Goal: Task Accomplishment & Management: Manage account settings

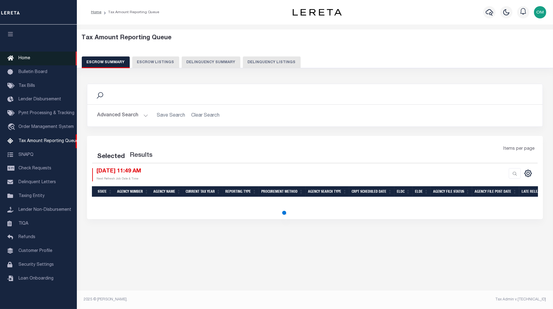
click at [29, 58] on span "Home" at bounding box center [24, 58] width 12 height 4
click at [26, 58] on span "Home" at bounding box center [24, 58] width 12 height 4
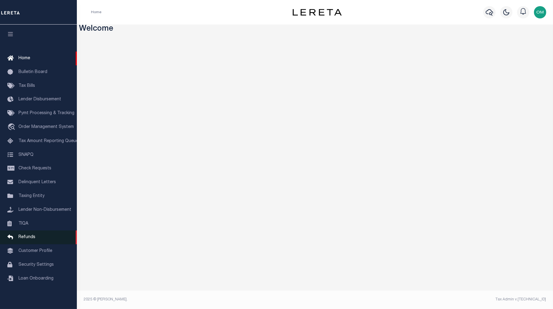
click at [30, 240] on span "Refunds" at bounding box center [26, 237] width 17 height 4
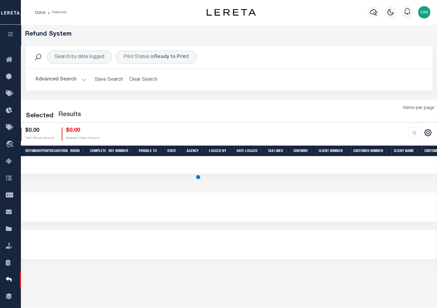
click at [9, 35] on icon "button" at bounding box center [10, 34] width 7 height 6
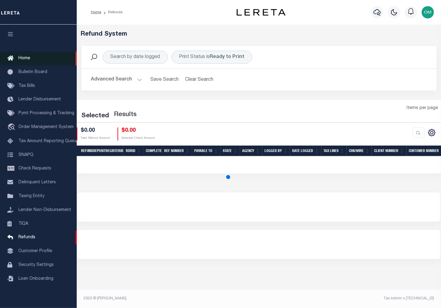
click at [21, 58] on span "Home" at bounding box center [24, 58] width 12 height 4
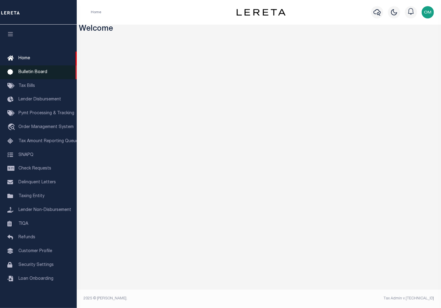
click at [32, 72] on span "Bulletin Board" at bounding box center [32, 72] width 29 height 4
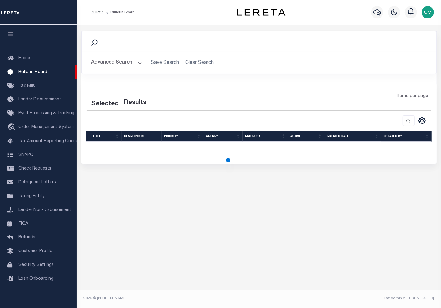
select select "50"
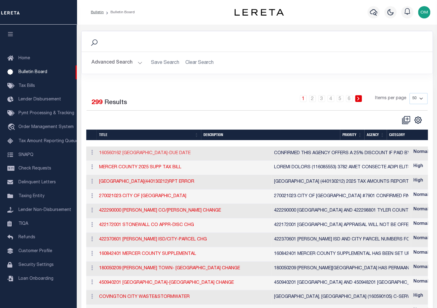
click at [116, 153] on link "160560162 [GEOGRAPHIC_DATA]-DUE DATE" at bounding box center [145, 153] width 92 height 4
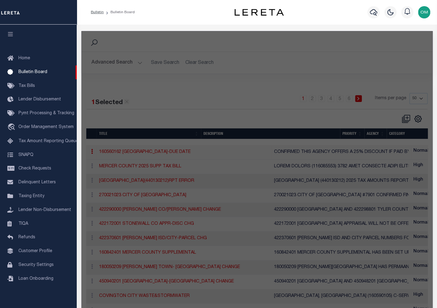
checkbox input "false"
checkbox input "true"
type input "160560162 [GEOGRAPHIC_DATA]-DUE DATE"
select select "20"
type textarea "CONFIRMED THIS AGENCY OFFERS A 25% DISCOUNT IF PAID BY 11/15/25. CALENDER HAS B…"
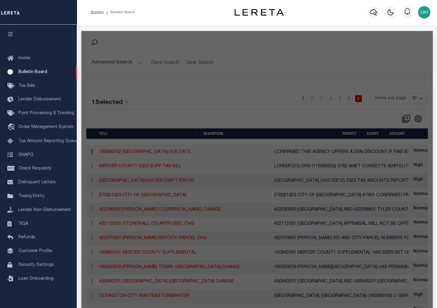
select select "KY"
select select
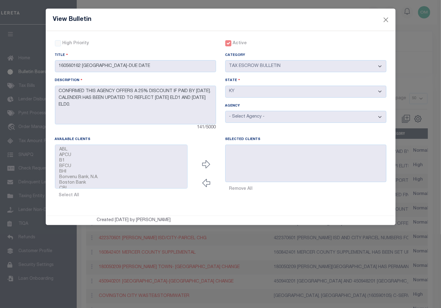
click at [58, 44] on div "High Priority" at bounding box center [72, 43] width 34 height 7
click at [58, 43] on div "High Priority" at bounding box center [72, 43] width 34 height 7
click at [58, 41] on div "High Priority" at bounding box center [72, 43] width 34 height 7
click at [58, 43] on div "High Priority" at bounding box center [72, 43] width 34 height 7
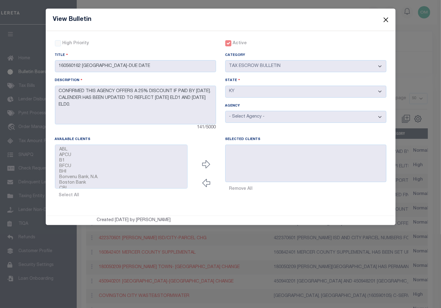
click at [385, 18] on button "Close" at bounding box center [386, 20] width 8 height 8
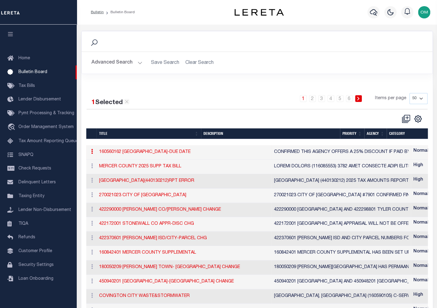
click at [92, 153] on icon at bounding box center [92, 151] width 2 height 5
click at [100, 171] on link "Edit" at bounding box center [103, 171] width 29 height 10
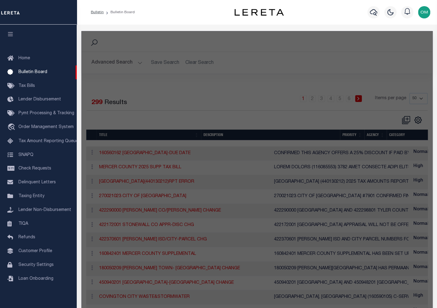
checkbox input "false"
checkbox input "true"
type input "160560162 DRUID HILLS CITY-DUE DATE"
select select "20"
type textarea "CONFIRMED THIS AGENCY OFFERS A 25% DISCOUNT IF PAID BY 11/15/25. CALENDER HAS B…"
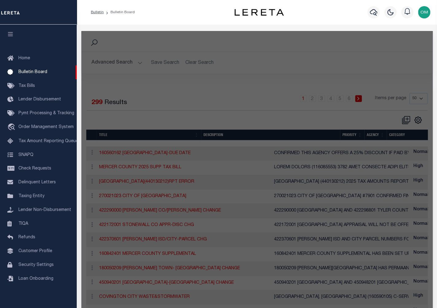
select select "KY"
select select
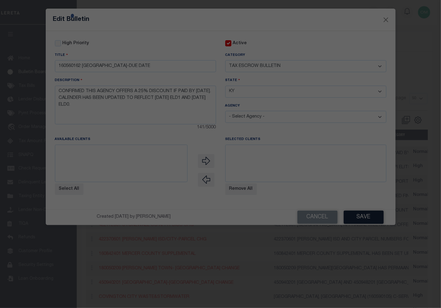
click at [323, 223] on div at bounding box center [220, 154] width 441 height 308
click at [312, 225] on div at bounding box center [220, 154] width 441 height 308
click at [319, 223] on div at bounding box center [220, 154] width 441 height 308
click at [302, 223] on div at bounding box center [220, 154] width 441 height 308
click at [340, 228] on div at bounding box center [220, 154] width 441 height 308
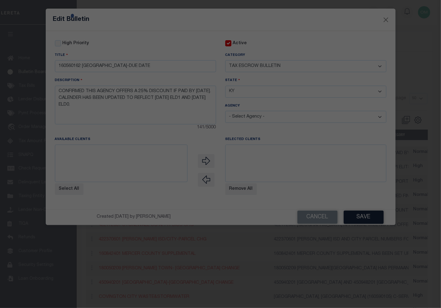
click at [386, 18] on div at bounding box center [220, 154] width 441 height 308
click at [386, 19] on div at bounding box center [220, 154] width 441 height 308
click at [387, 20] on div at bounding box center [220, 154] width 441 height 308
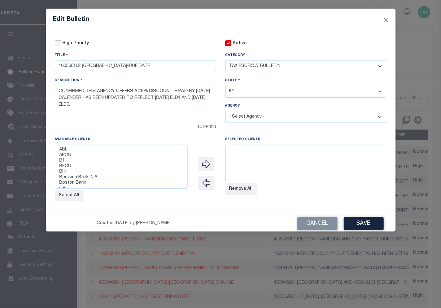
click at [58, 44] on input "High Priority" at bounding box center [58, 43] width 6 height 6
checkbox input "true"
select select "1078"
click at [79, 160] on option "B1" at bounding box center [121, 161] width 125 height 6
click at [207, 170] on button "button" at bounding box center [206, 164] width 17 height 14
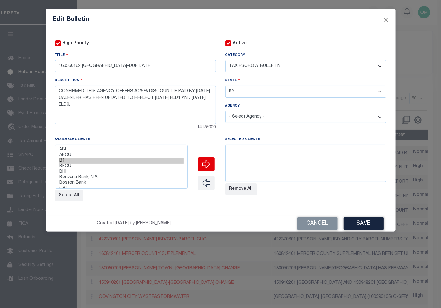
select select
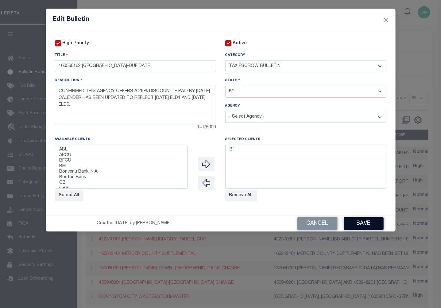
click at [364, 222] on button "Save" at bounding box center [364, 223] width 40 height 13
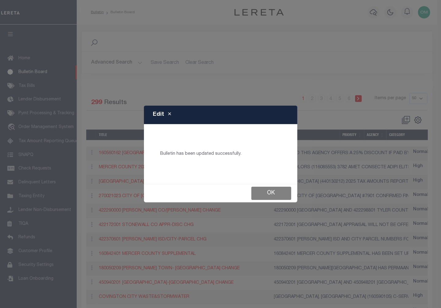
click at [276, 194] on button "Ok" at bounding box center [272, 193] width 40 height 13
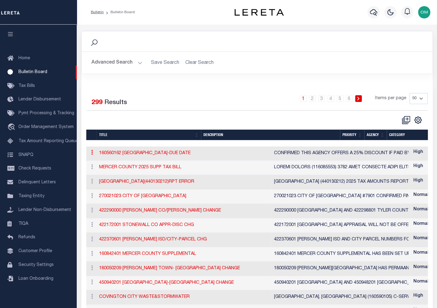
click at [92, 152] on icon at bounding box center [92, 152] width 2 height 5
click at [103, 180] on link "History" at bounding box center [103, 183] width 29 height 10
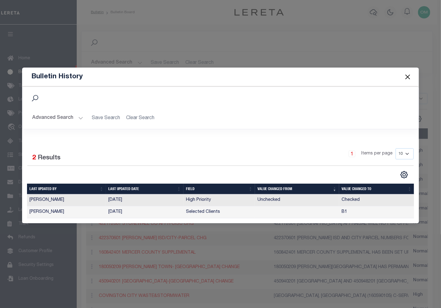
click at [405, 76] on button "Close" at bounding box center [408, 77] width 8 height 8
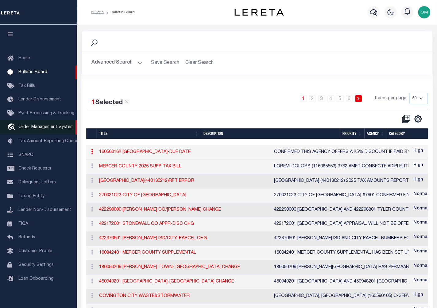
click at [36, 129] on span "Order Management System" at bounding box center [45, 127] width 55 height 4
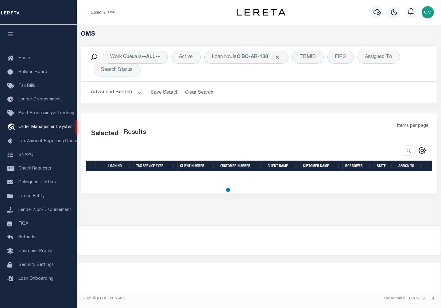
select select "200"
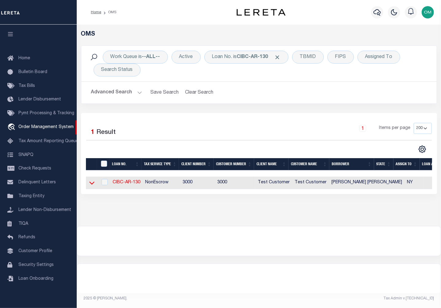
click at [92, 186] on icon at bounding box center [91, 183] width 5 height 6
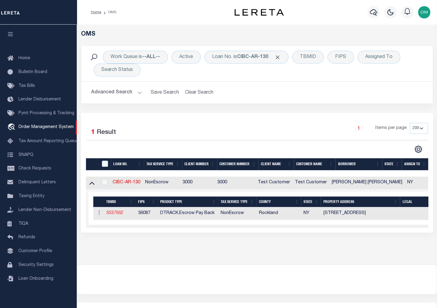
click at [117, 215] on link "3537662" at bounding box center [114, 213] width 17 height 4
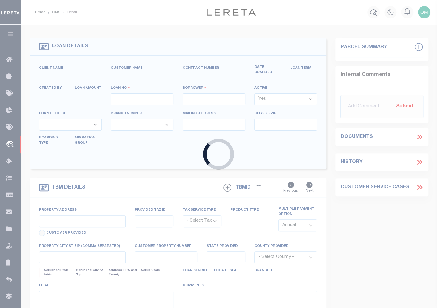
type input "CIBC-AR-130"
type input "Omar S Mohammed"
select select
type input "248 N MAIN ST UNIT A1"
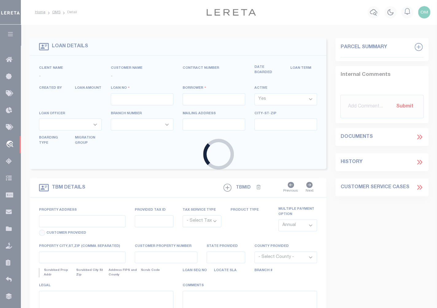
type input "SPRING VALLEY NY 10977-4075"
type input "[DATE]"
select select "10"
select select "NonEscrow"
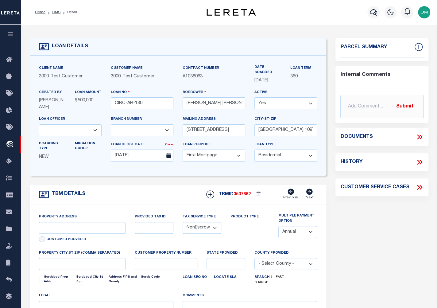
select select "127537"
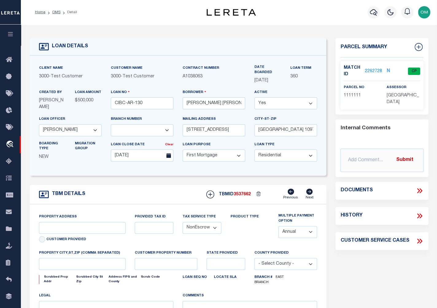
select select "25316"
click at [369, 70] on link "2262728" at bounding box center [373, 71] width 17 height 6
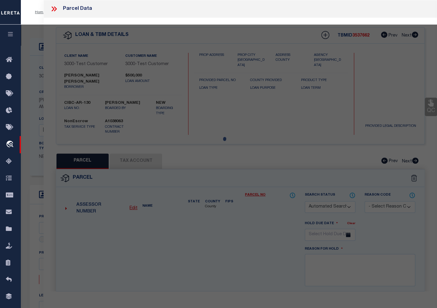
type input "248 N MAIN ST UNIT A1"
type input "SPRING VALLEY NY 10977-4075"
type input "NY"
select select "4"
checkbox input "false"
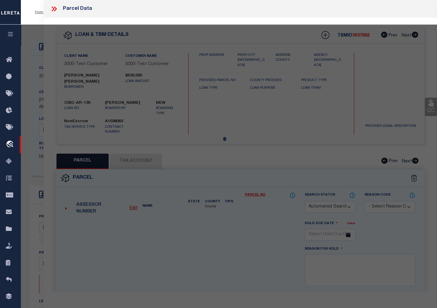
checkbox input "false"
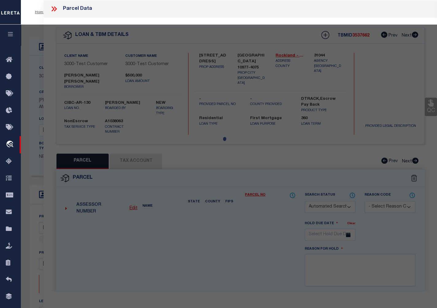
select select "CP"
select select "TPW"
select select "ADD"
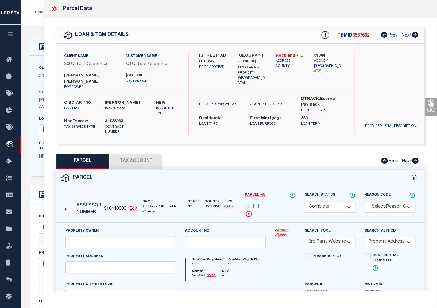
click at [282, 228] on link "Payment History" at bounding box center [285, 233] width 21 height 10
click at [377, 264] on icon at bounding box center [376, 267] width 6 height 7
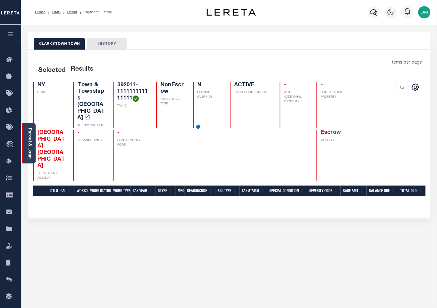
click at [29, 138] on link "Parcel & Loan" at bounding box center [29, 143] width 4 height 31
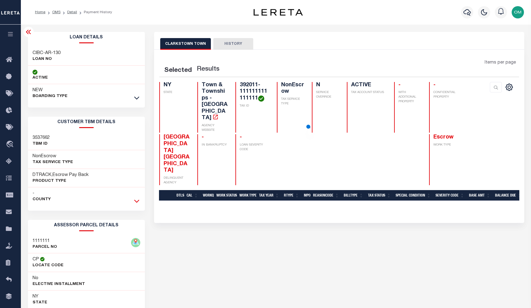
click at [139, 201] on icon at bounding box center [136, 201] width 5 height 6
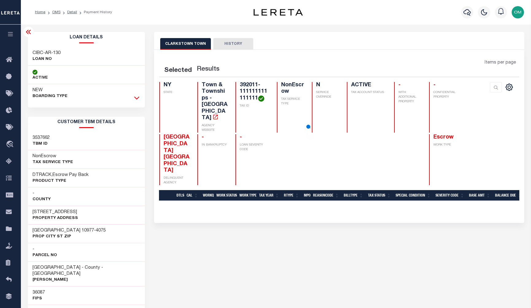
click at [135, 97] on icon at bounding box center [136, 98] width 5 height 6
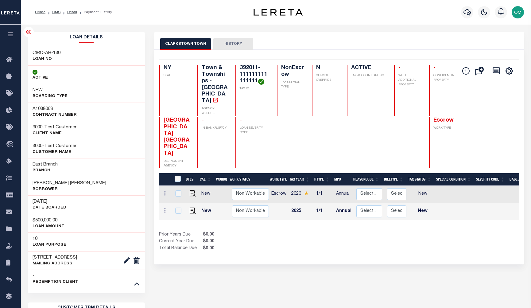
click at [237, 42] on button "HISTORY" at bounding box center [233, 44] width 40 height 12
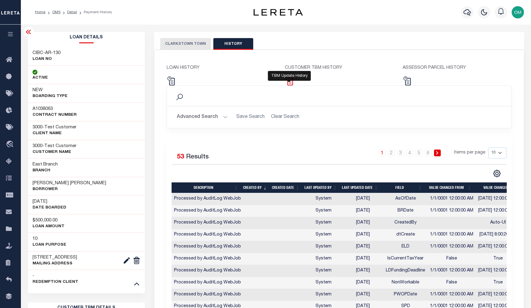
click at [287, 81] on img at bounding box center [289, 80] width 9 height 9
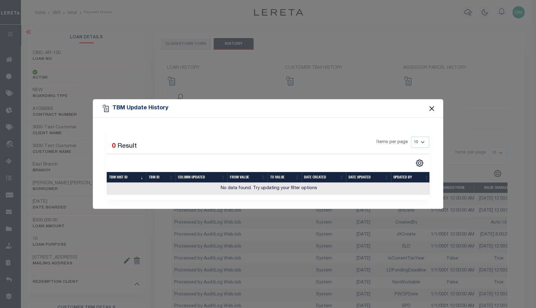
click at [434, 106] on button "Close" at bounding box center [432, 108] width 8 height 8
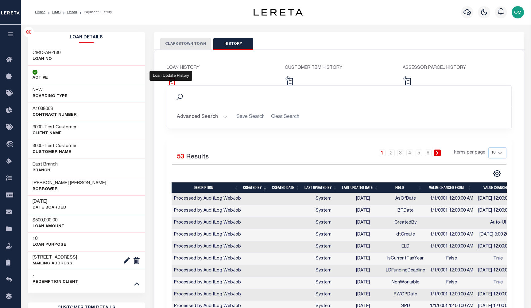
click at [175, 81] on img at bounding box center [171, 80] width 9 height 9
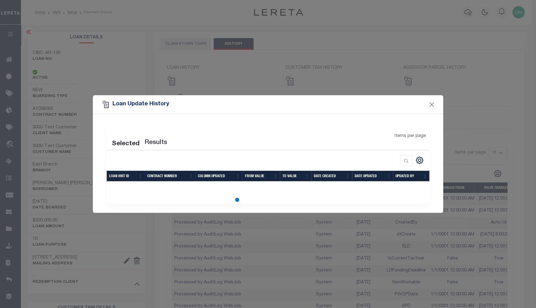
click at [170, 80] on div "Loan Update History Selected Results Items per page" at bounding box center [268, 154] width 536 height 308
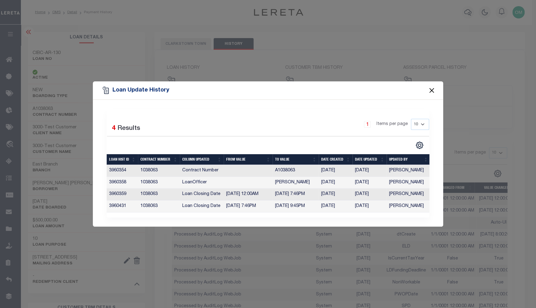
click at [432, 89] on button "Close" at bounding box center [432, 91] width 8 height 8
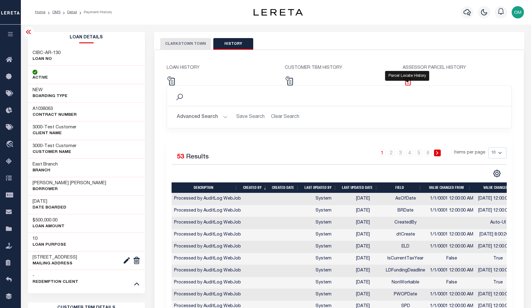
click at [409, 80] on img at bounding box center [407, 80] width 9 height 9
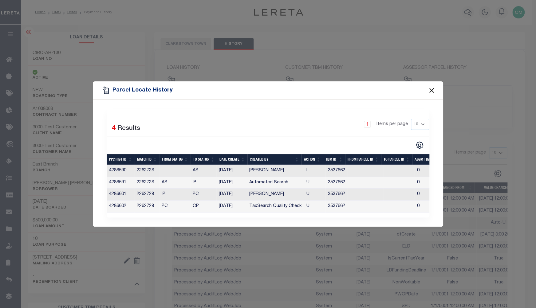
click at [430, 88] on button "Close" at bounding box center [432, 91] width 8 height 8
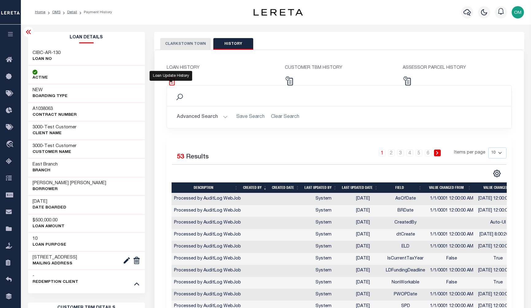
click at [173, 80] on img at bounding box center [171, 80] width 9 height 9
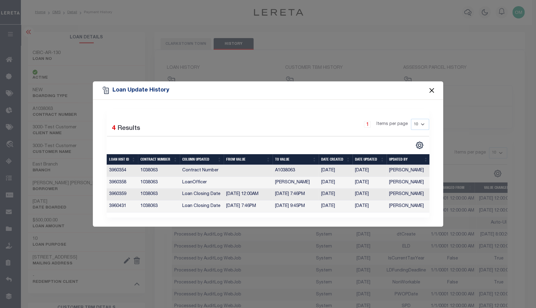
click at [432, 87] on button "Close" at bounding box center [432, 91] width 8 height 8
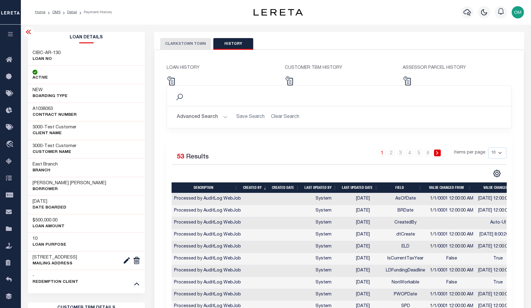
click at [187, 45] on button "CLARKSTOWN TOWN" at bounding box center [185, 44] width 51 height 12
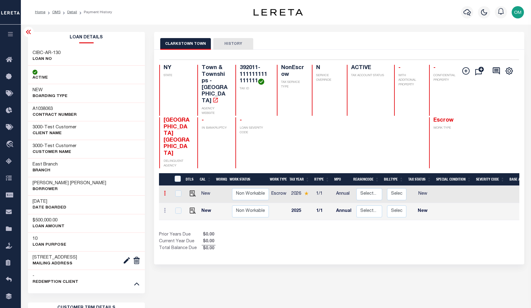
click at [164, 191] on icon at bounding box center [165, 193] width 2 height 5
click at [180, 201] on img at bounding box center [180, 204] width 6 height 6
checkbox input "true"
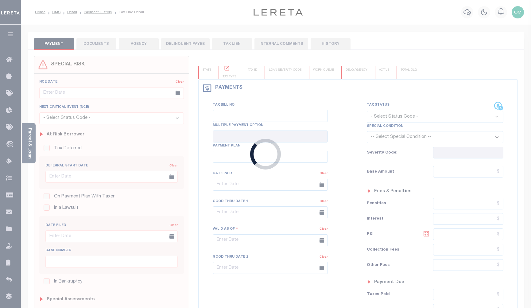
checkbox input "false"
type input "[DATE]"
select select "NW2"
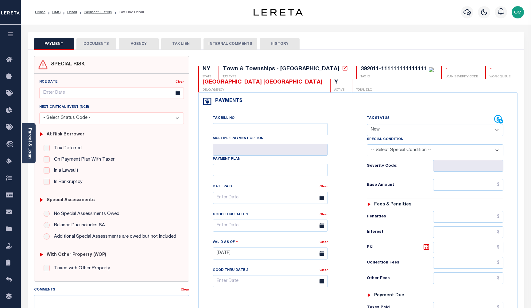
click at [94, 45] on button "DOCUMENTS" at bounding box center [96, 44] width 40 height 12
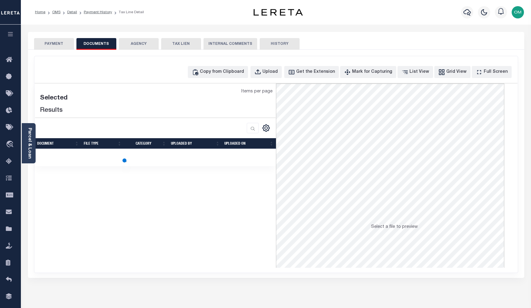
click at [64, 44] on button "PAYMENT" at bounding box center [54, 44] width 40 height 12
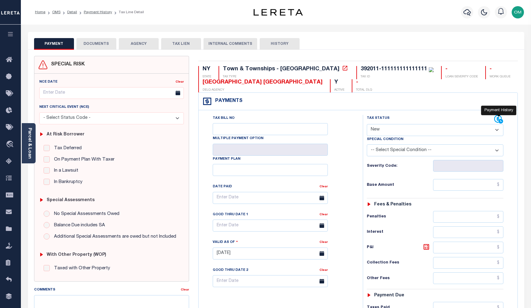
click at [500, 120] on icon at bounding box center [501, 121] width 5 height 5
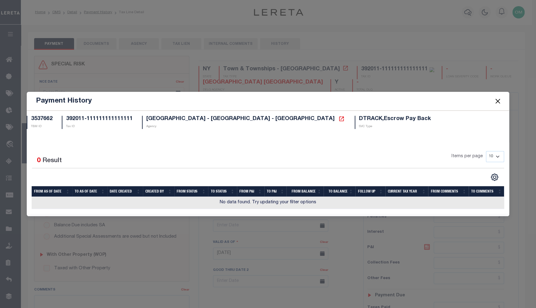
click at [501, 103] on button "Close" at bounding box center [498, 101] width 8 height 8
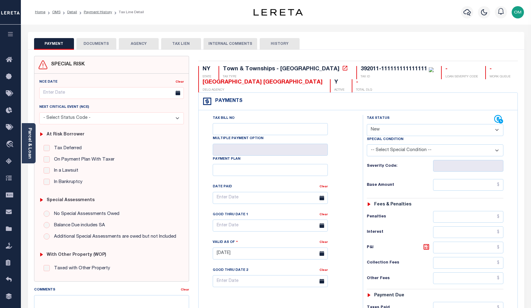
click at [352, 84] on div "- TOTAL DLQ" at bounding box center [362, 85] width 20 height 13
click at [96, 42] on button "DOCUMENTS" at bounding box center [96, 44] width 40 height 12
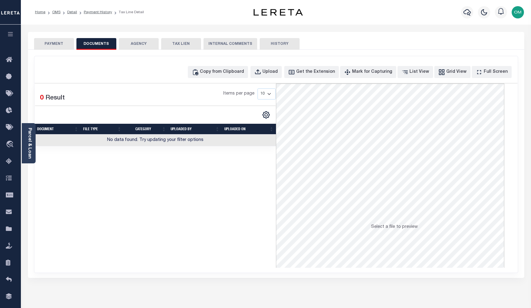
click at [138, 43] on button "AGENCY" at bounding box center [139, 44] width 40 height 12
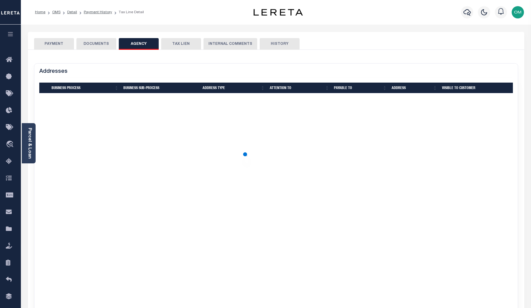
click at [187, 43] on button "TAX LIEN" at bounding box center [181, 44] width 40 height 12
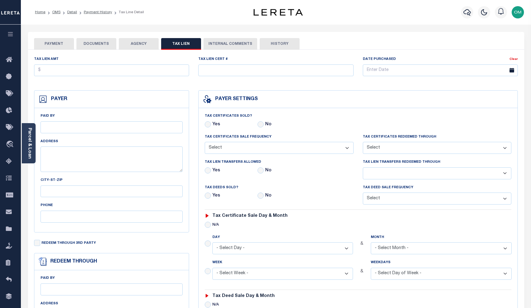
checkbox input "false"
radio input "true"
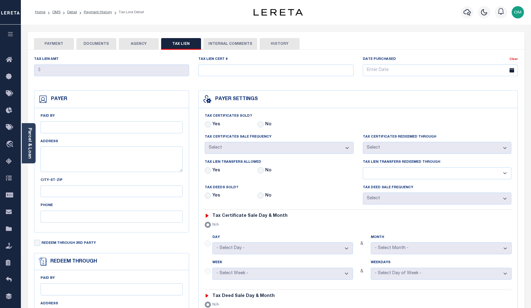
click at [221, 43] on button "INTERNAL COMMENTS" at bounding box center [231, 44] width 54 height 12
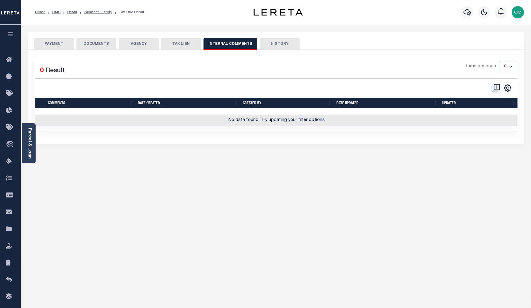
click at [270, 44] on button "HISTORY" at bounding box center [280, 44] width 40 height 12
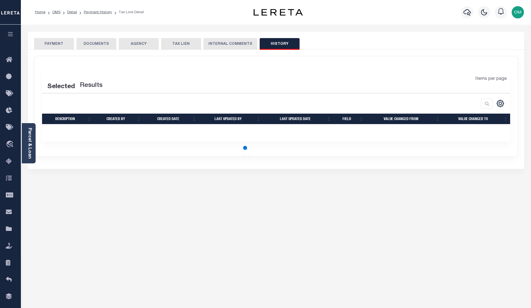
click at [58, 44] on button "PAYMENT" at bounding box center [54, 44] width 40 height 12
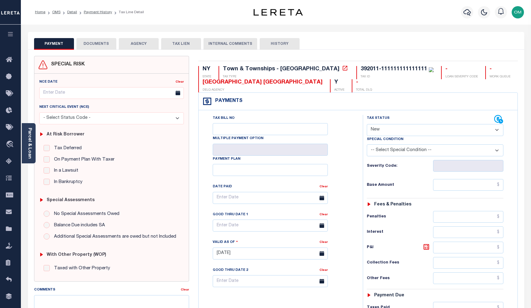
click at [13, 33] on icon "button" at bounding box center [10, 34] width 7 height 6
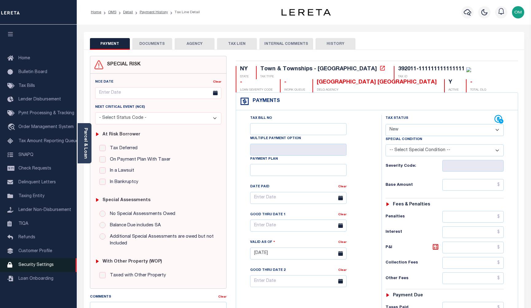
click at [38, 267] on span "Security Settings" at bounding box center [35, 265] width 35 height 4
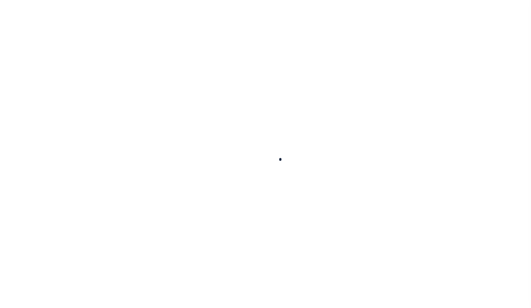
select select "100"
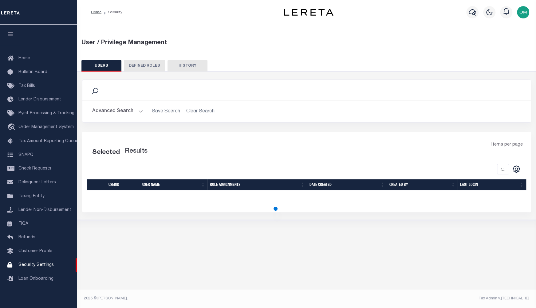
select select "100"
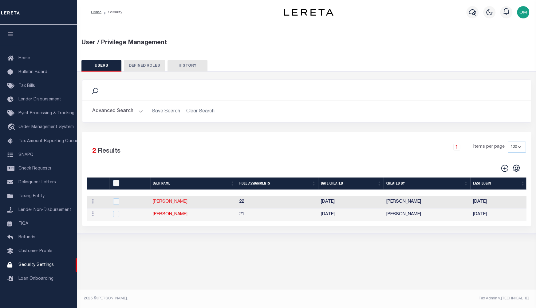
click at [159, 202] on link "[PERSON_NAME]" at bounding box center [170, 202] width 35 height 4
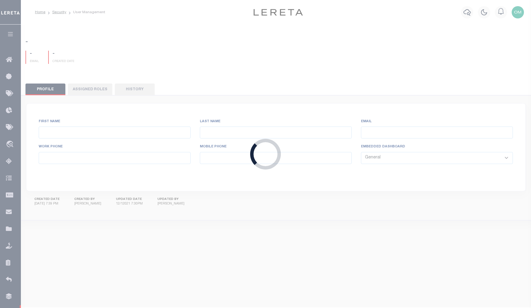
type input "Karan"
type input "[PERSON_NAME]"
type input "[EMAIL_ADDRESS][PERSON_NAME][DOMAIN_NAME]"
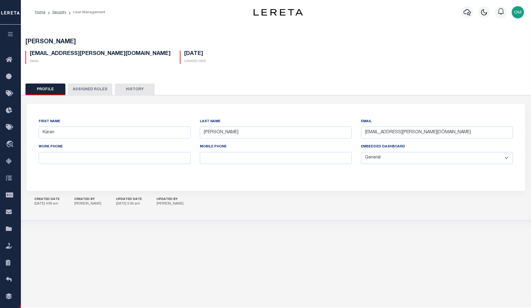
click at [91, 85] on button "Assigned Roles" at bounding box center [90, 90] width 45 height 12
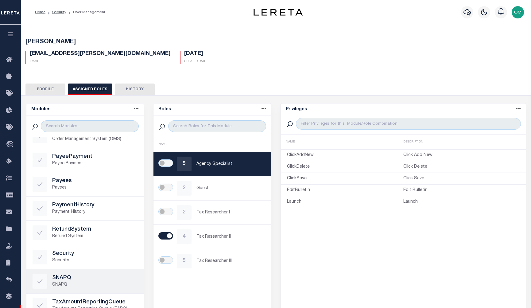
scroll to position [264, 0]
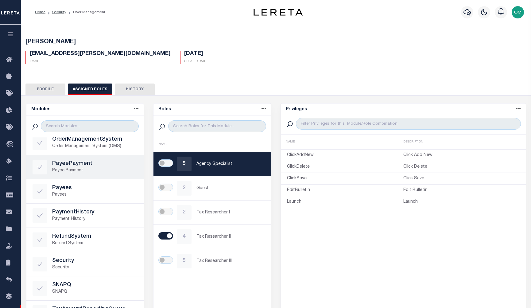
click at [110, 176] on link "PayeePayment Payee Payment" at bounding box center [85, 167] width 118 height 24
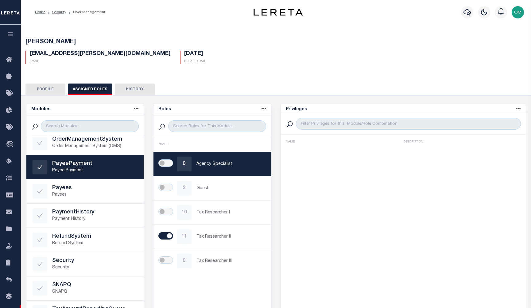
click at [139, 87] on button "History" at bounding box center [135, 90] width 40 height 12
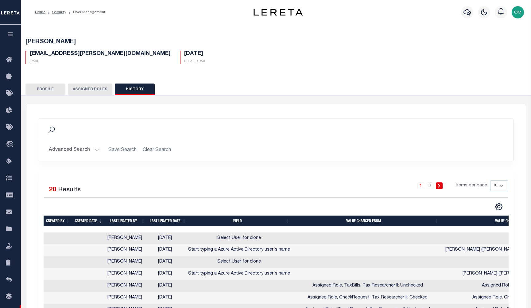
click at [13, 29] on button "button" at bounding box center [10, 35] width 21 height 21
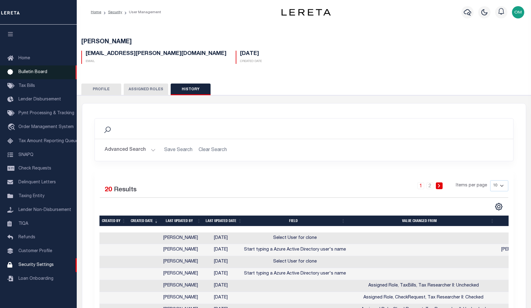
click at [40, 72] on span "Bulletin Board" at bounding box center [32, 72] width 29 height 4
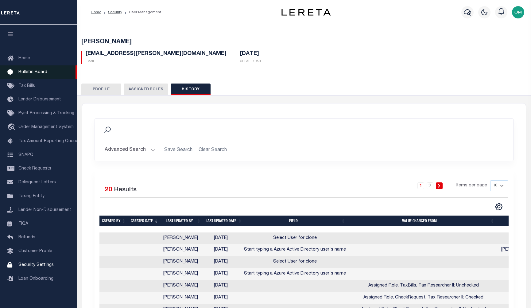
click at [40, 72] on span "Bulletin Board" at bounding box center [32, 72] width 29 height 4
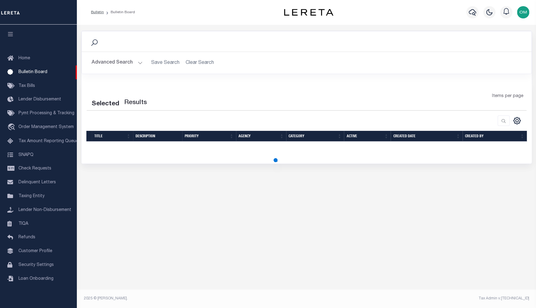
select select "50"
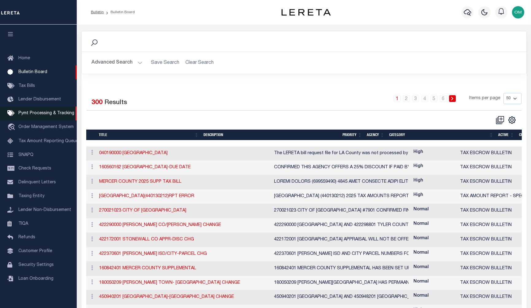
click at [57, 115] on span "Pymt Processing & Tracking" at bounding box center [46, 113] width 56 height 4
